Goal: Information Seeking & Learning: Learn about a topic

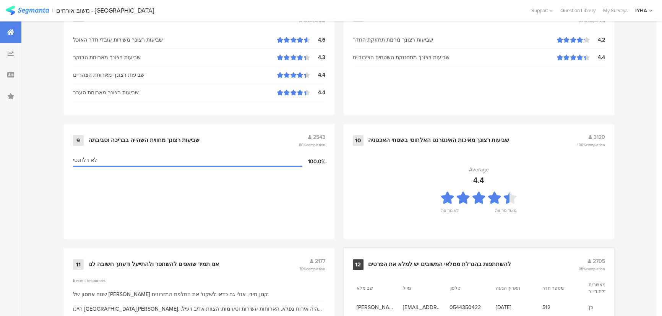
scroll to position [803, 0]
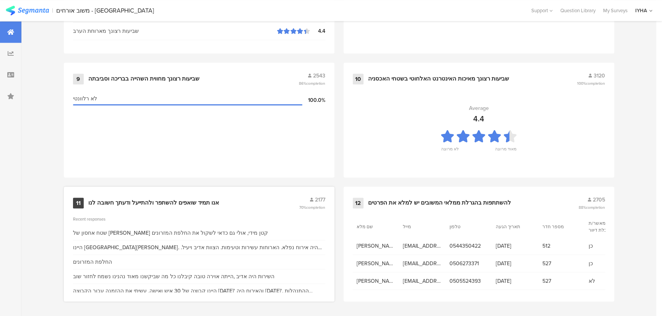
click at [218, 202] on div "אנו תמיד שואפים להשתפר ולהתייעל ודעתך חשובה לנו" at bounding box center [192, 204] width 209 height 8
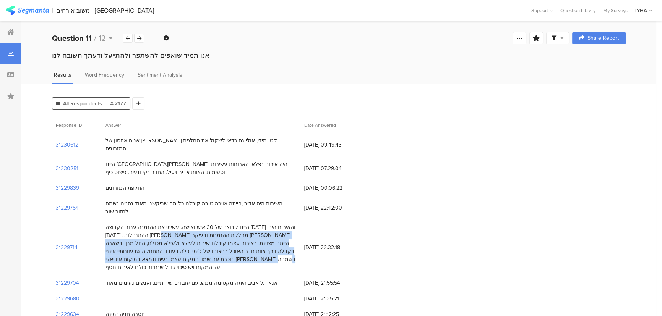
drag, startPoint x: 251, startPoint y: 221, endPoint x: 191, endPoint y: 241, distance: 63.3
click at [191, 241] on div "היינו קבוצה של 30 איש ואישה. עשיתי את ההזמנה עבור הקבוצה [DATE]' והאירוח היה [D…" at bounding box center [200, 248] width 191 height 48
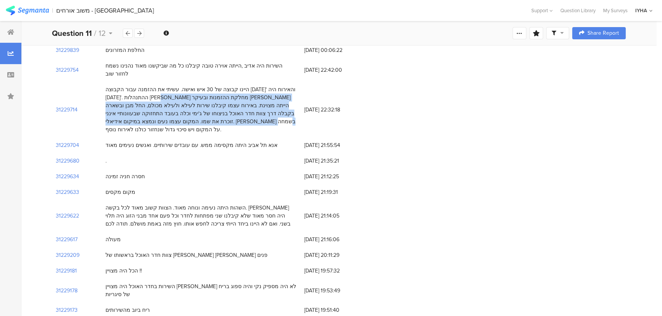
scroll to position [139, 0]
